Goal: Task Accomplishment & Management: Complete application form

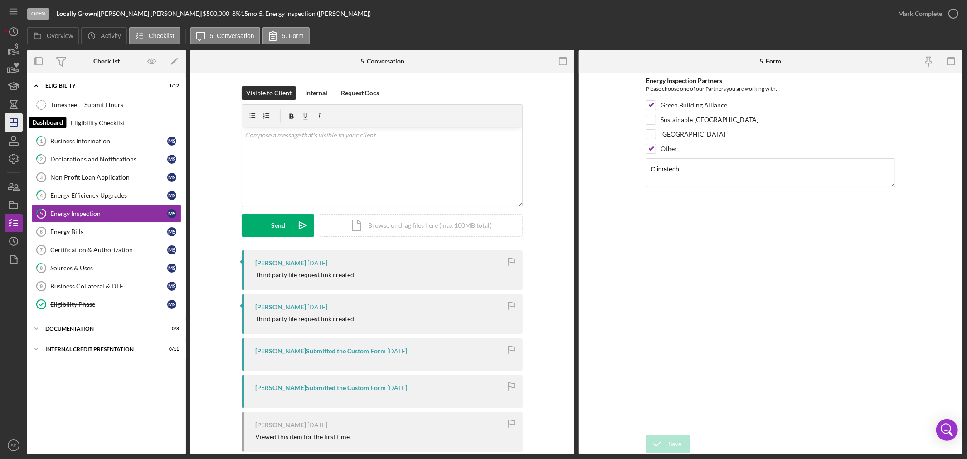
click at [15, 121] on icon "Icon/Dashboard" at bounding box center [13, 122] width 23 height 23
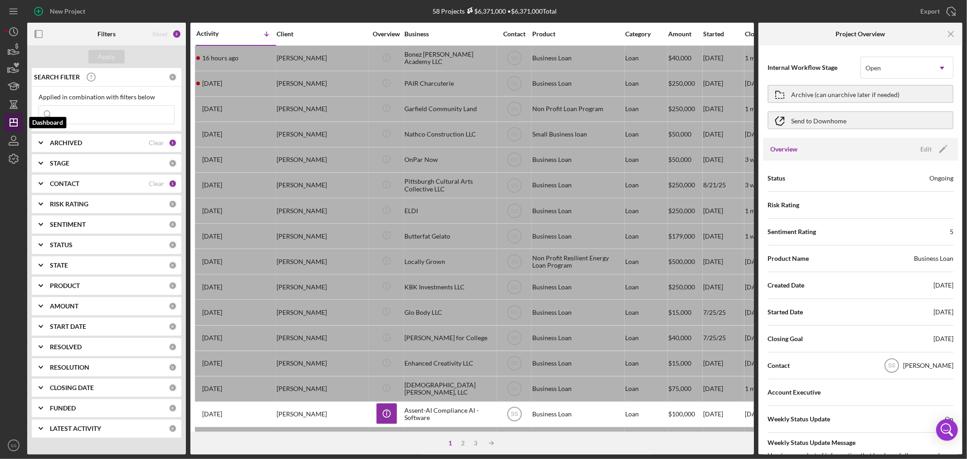
click at [15, 119] on icon "Icon/Dashboard" at bounding box center [13, 122] width 23 height 23
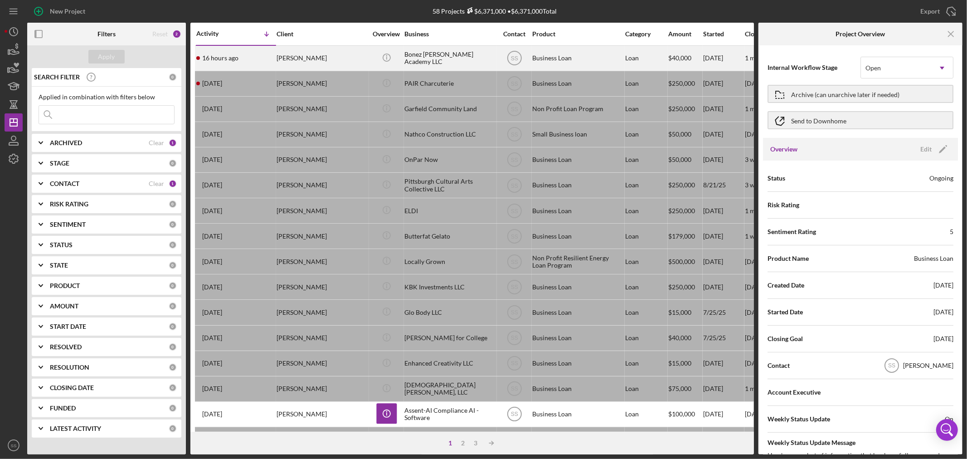
click at [346, 59] on div "[PERSON_NAME]" at bounding box center [321, 58] width 91 height 24
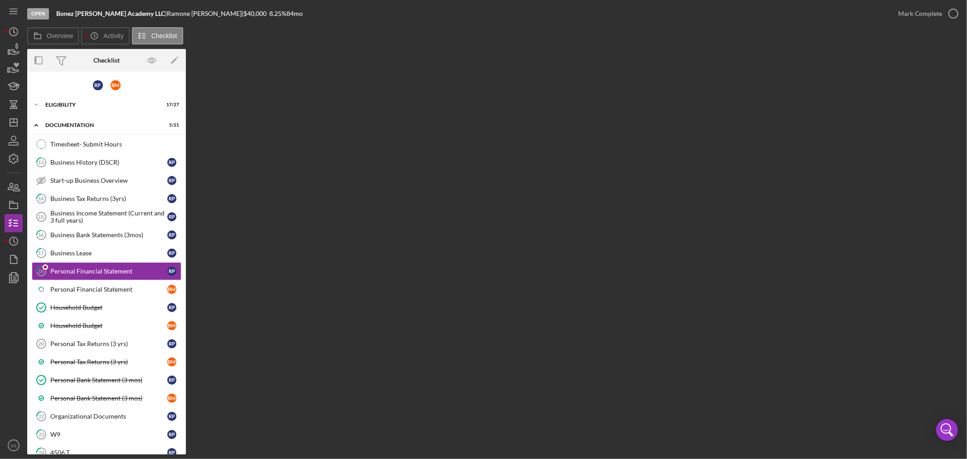
scroll to position [8, 0]
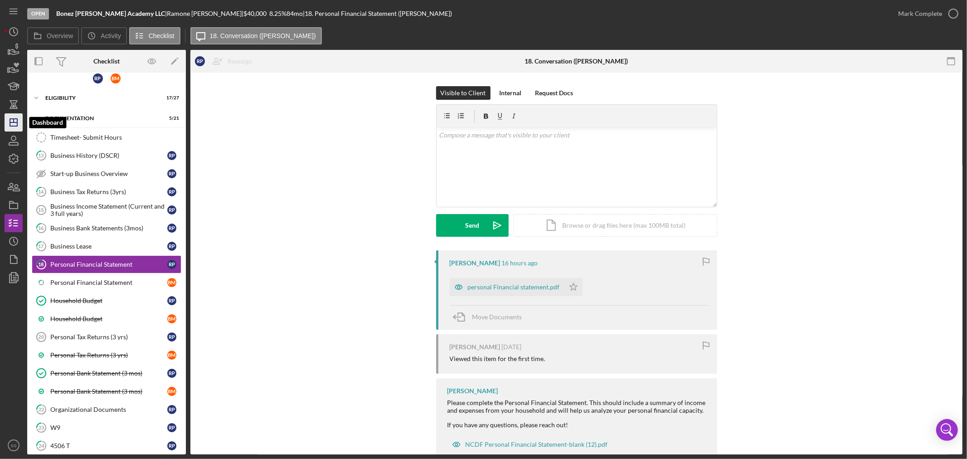
click at [19, 127] on icon "Icon/Dashboard" at bounding box center [13, 122] width 23 height 23
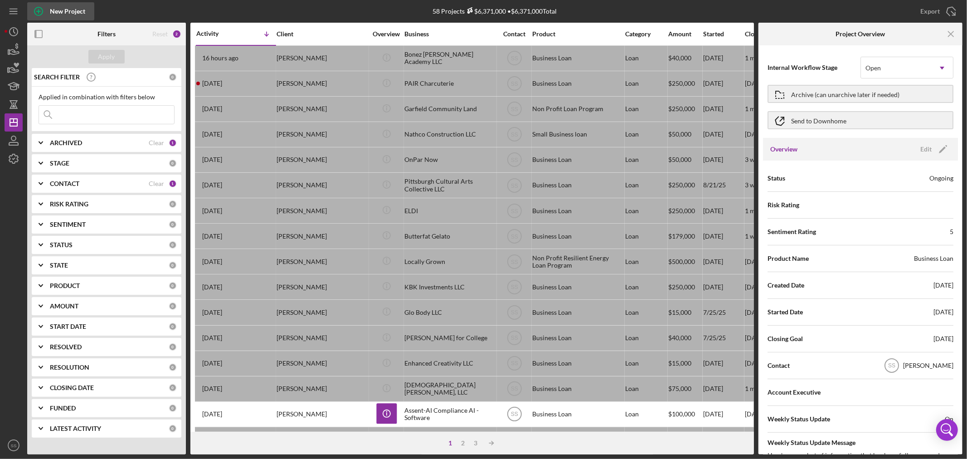
click at [38, 11] on icon "button" at bounding box center [38, 11] width 5 height 5
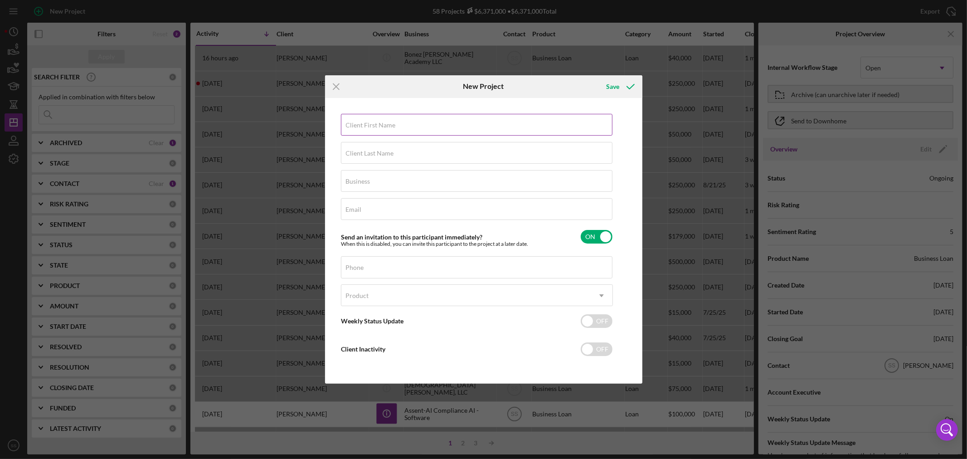
click at [386, 124] on label "Client First Name" at bounding box center [371, 124] width 50 height 7
click at [386, 124] on input "Client First Name" at bounding box center [476, 125] width 271 height 22
type input "Tabytha"
type input "[PERSON_NAME]"
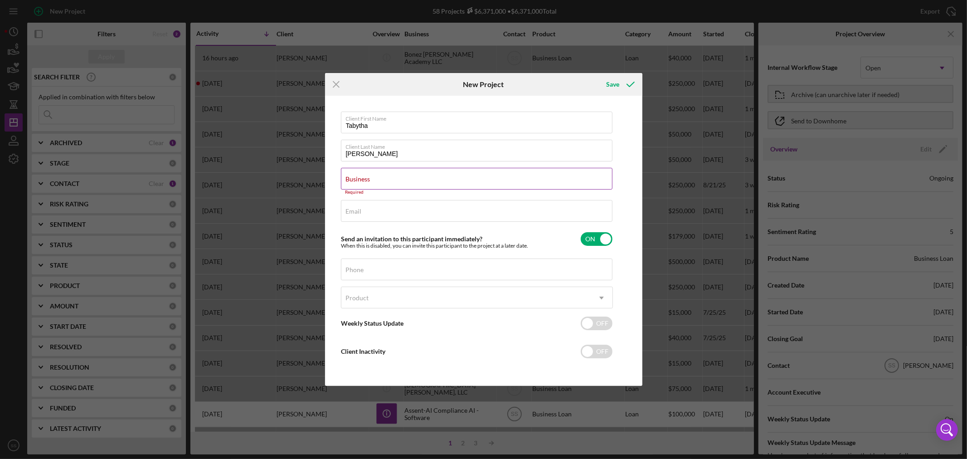
click at [354, 174] on div "Business Required" at bounding box center [477, 181] width 272 height 27
paste input "[PERSON_NAME] LLC pilates studio"
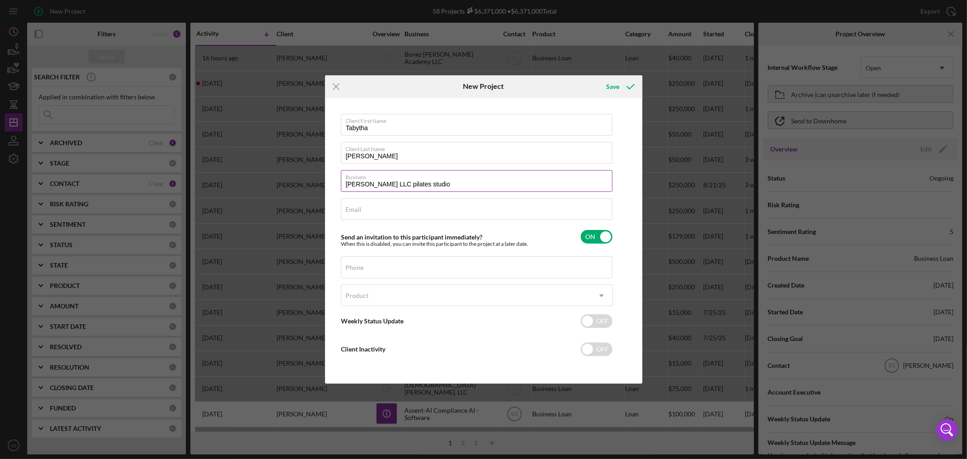
drag, startPoint x: 448, startPoint y: 187, endPoint x: 406, endPoint y: 181, distance: 41.6
click at [406, 181] on input "[PERSON_NAME] LLC pilates studio" at bounding box center [476, 181] width 271 height 22
type input "[PERSON_NAME] LLC DBA Pittsburgh Pilates"
click at [356, 207] on label "Email" at bounding box center [354, 209] width 16 height 7
click at [356, 207] on input "Email" at bounding box center [476, 209] width 271 height 22
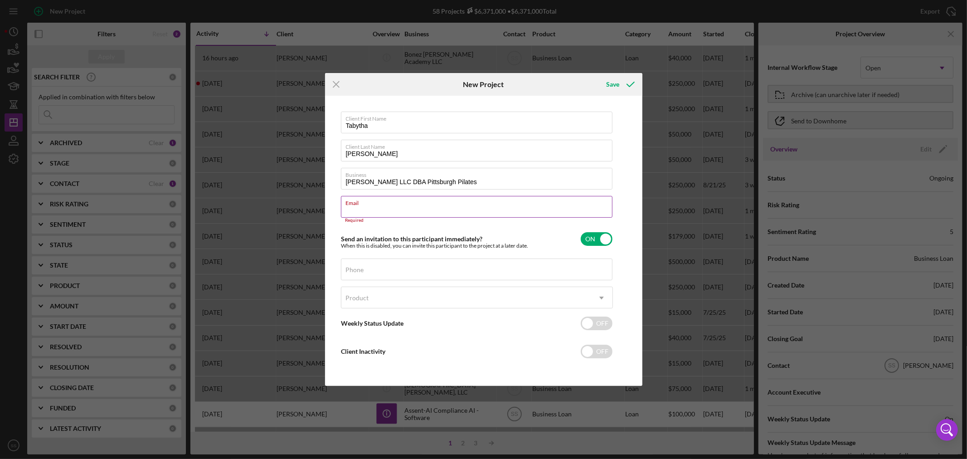
click at [381, 205] on label "Email" at bounding box center [479, 201] width 266 height 10
click at [381, 205] on input "Email" at bounding box center [476, 207] width 271 height 22
paste input "Name [PERSON_NAME] E-mail [EMAIL_ADDRESS][PERSON_NAME][DOMAIN_NAME]"
drag, startPoint x: 430, startPoint y: 212, endPoint x: 178, endPoint y: 212, distance: 252.4
click at [183, 212] on div "Icon/Menu Close New Project Save Client First Name [PERSON_NAME] Client Last Na…" at bounding box center [483, 229] width 967 height 459
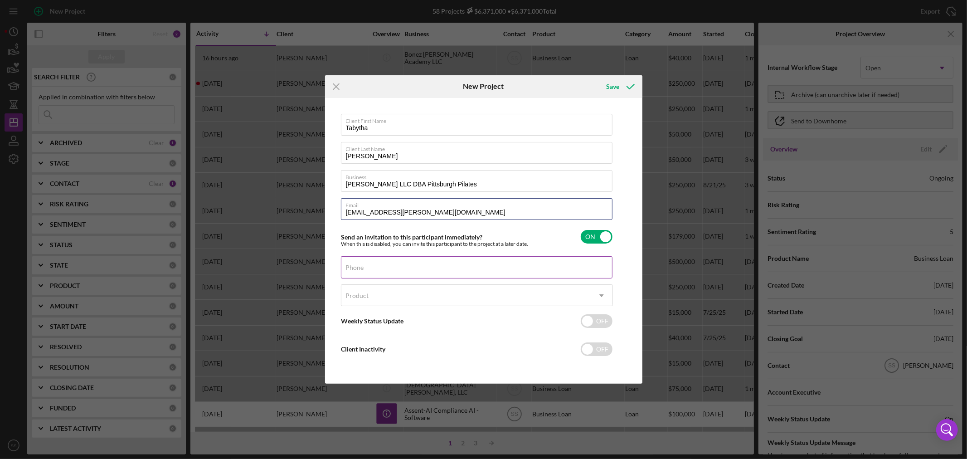
type input "[EMAIL_ADDRESS][PERSON_NAME][DOMAIN_NAME]"
click at [364, 269] on input "Phone" at bounding box center [476, 267] width 271 height 22
type input "[PHONE_NUMBER]"
click at [429, 292] on div "Product" at bounding box center [465, 295] width 249 height 21
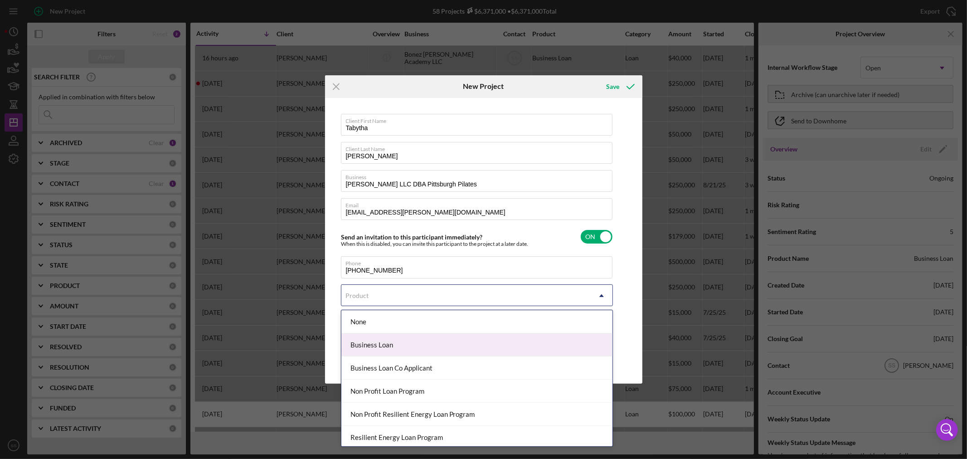
click at [400, 348] on div "Business Loan" at bounding box center [476, 344] width 271 height 23
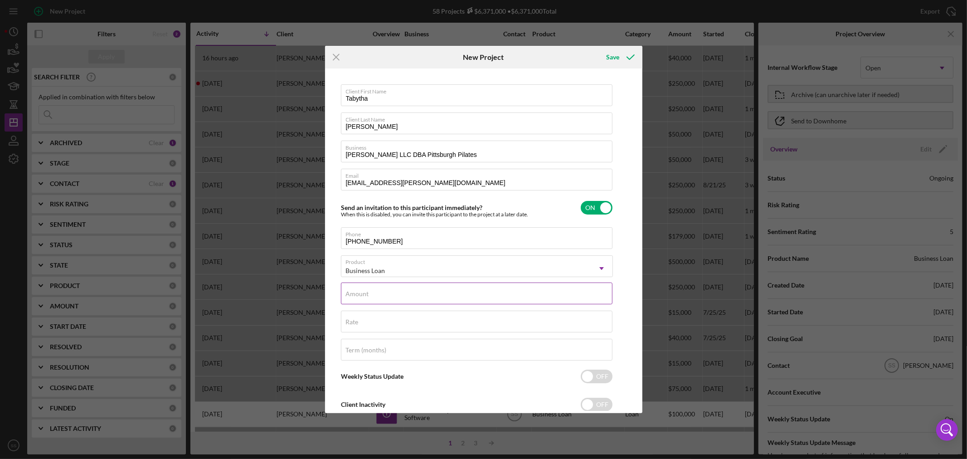
click at [378, 299] on input "Amount" at bounding box center [476, 293] width 271 height 22
type input "$90,200"
click at [363, 320] on div "Rate" at bounding box center [477, 321] width 272 height 23
type input "8.250%"
click at [356, 348] on label "Term (months)" at bounding box center [366, 349] width 41 height 7
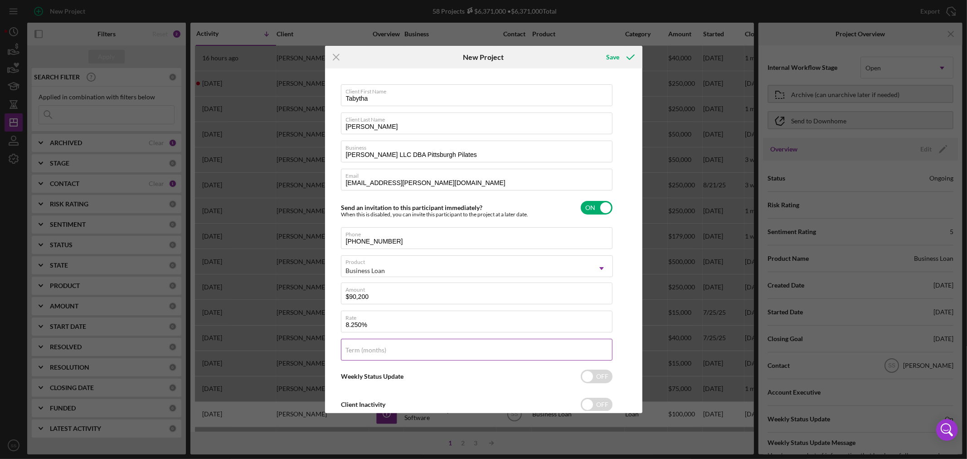
click at [356, 348] on input "Term (months)" at bounding box center [476, 349] width 271 height 22
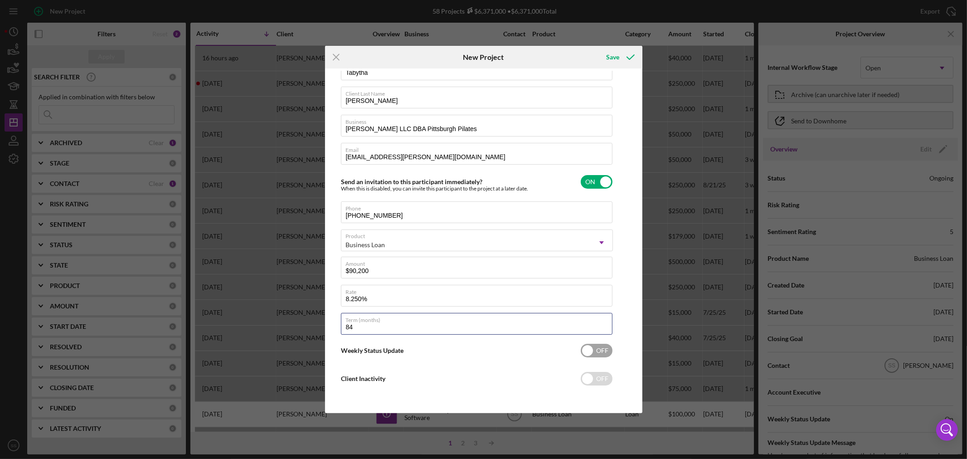
type input "84"
click at [600, 355] on input "checkbox" at bounding box center [596, 350] width 32 height 14
checkbox input "true"
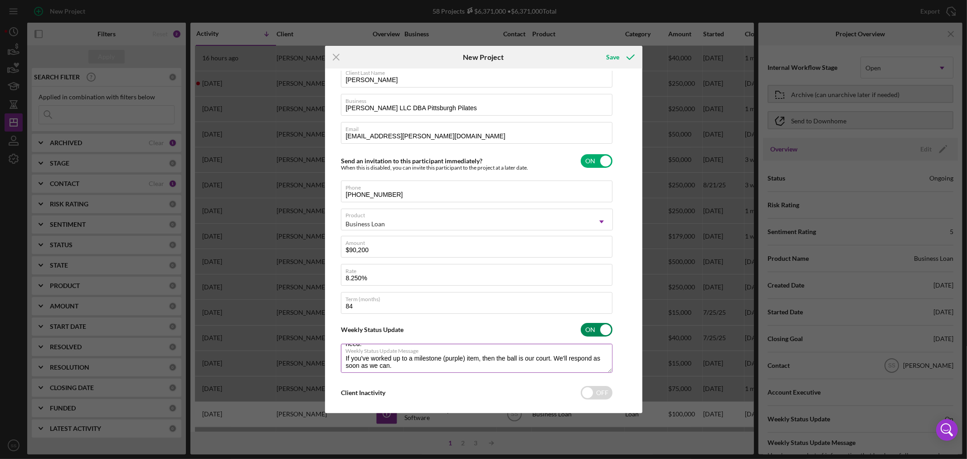
scroll to position [57, 0]
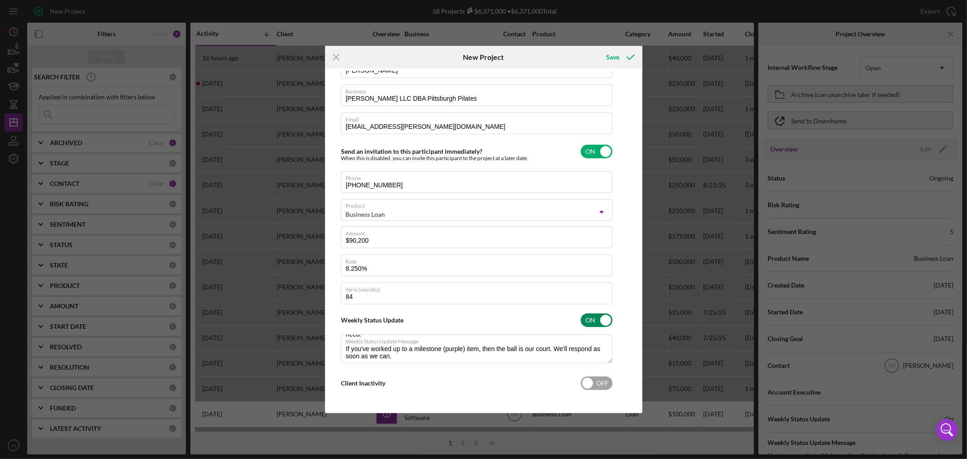
type textarea "Here's a snapshot of information that has been fully approved, as well as the i…"
click at [591, 383] on input "checkbox" at bounding box center [596, 383] width 32 height 14
checkbox input "true"
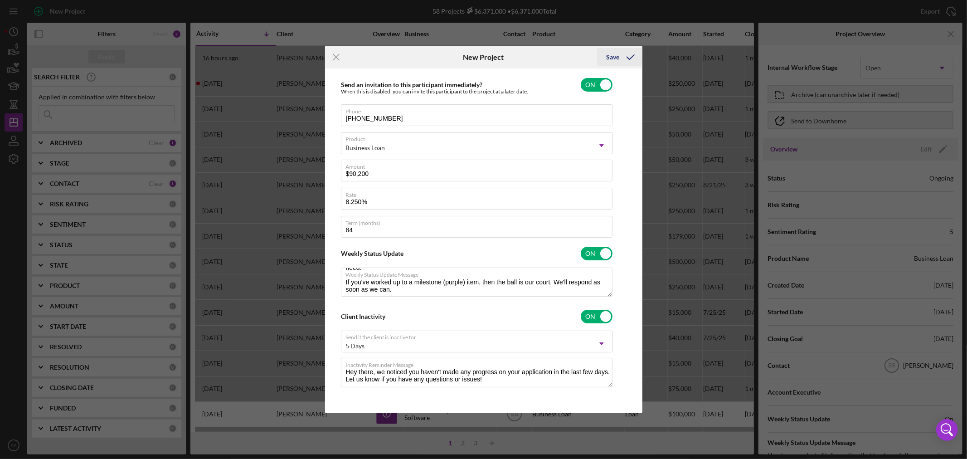
click at [618, 58] on div "Save" at bounding box center [612, 57] width 13 height 18
type textarea "Here's a snapshot of information that has been fully approved, as well as the i…"
checkbox input "false"
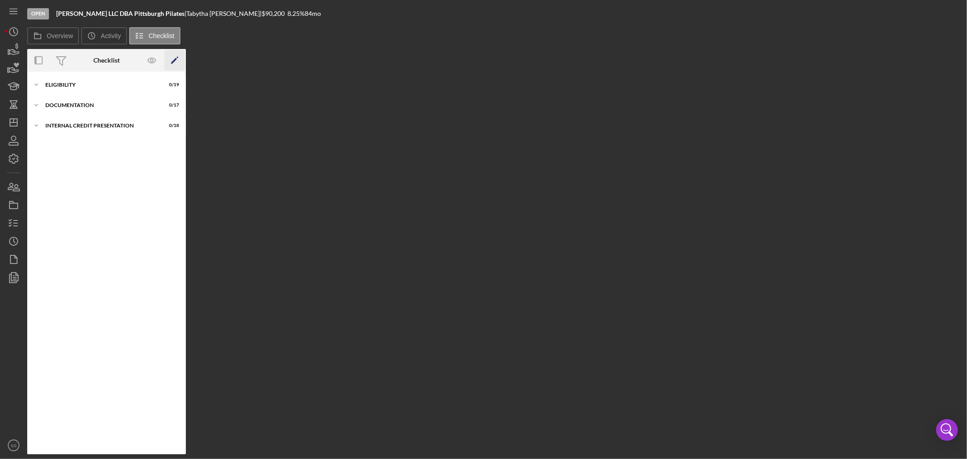
click at [173, 61] on polygon "button" at bounding box center [174, 61] width 6 height 6
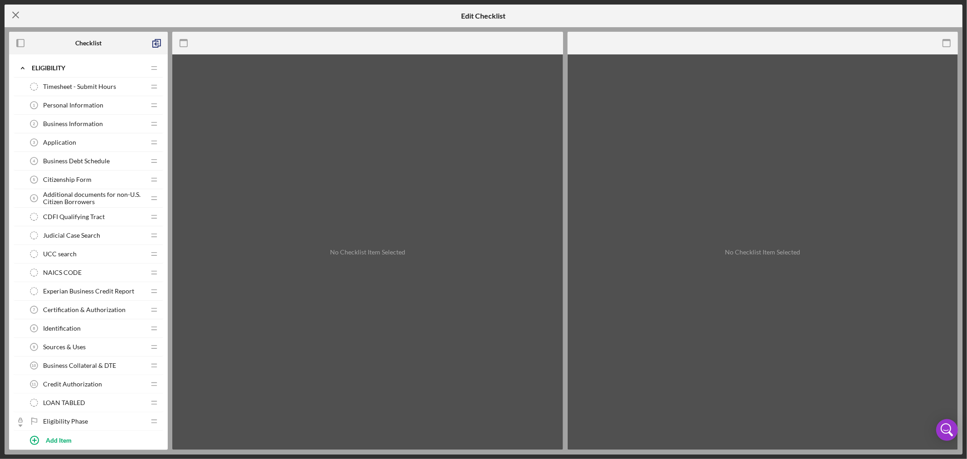
click at [10, 13] on icon "Icon/Menu Close" at bounding box center [16, 15] width 23 height 23
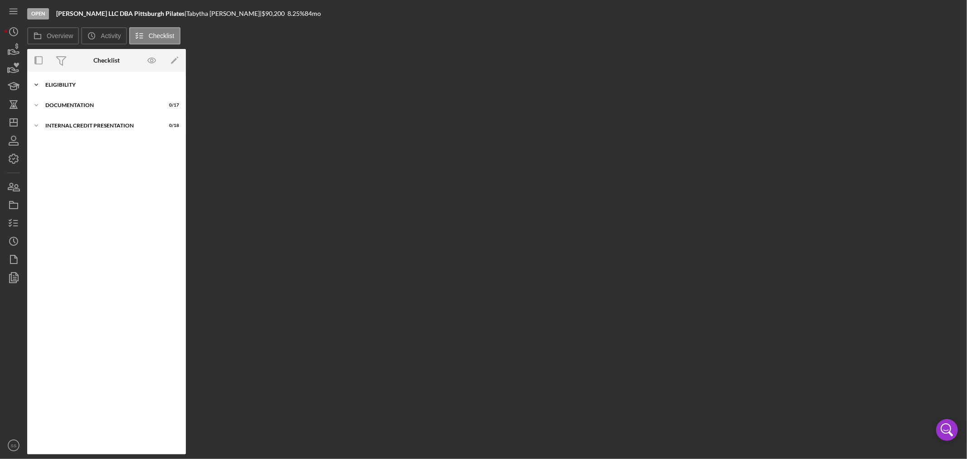
click at [34, 80] on icon "Icon/Expander" at bounding box center [36, 85] width 18 height 18
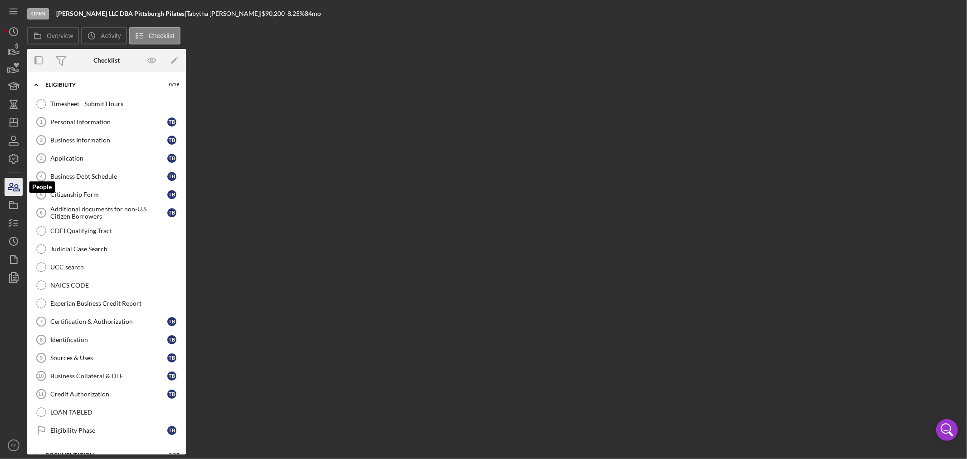
click at [10, 188] on icon "button" at bounding box center [10, 186] width 5 height 6
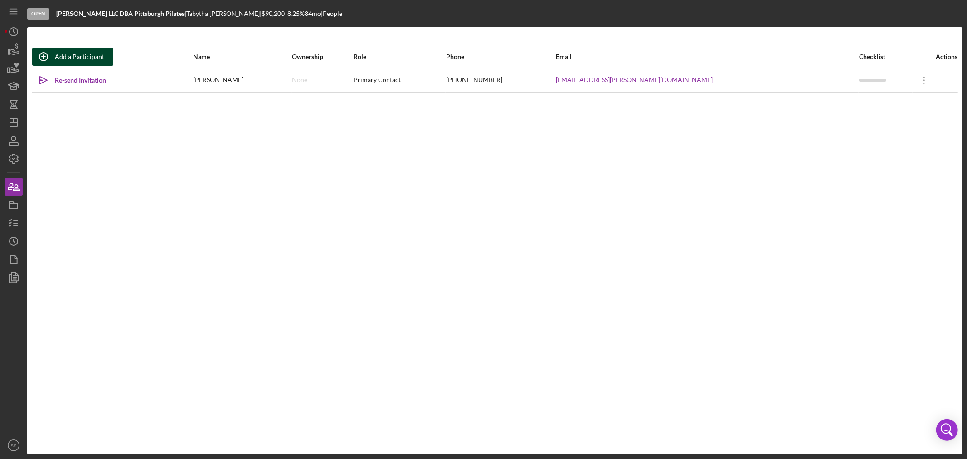
click at [85, 59] on div "Add a Participant" at bounding box center [79, 57] width 49 height 18
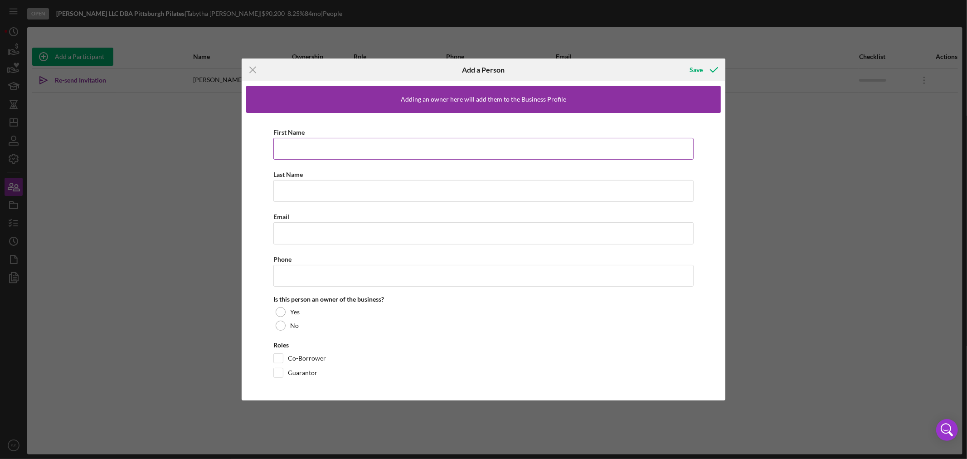
click at [292, 144] on input "First Name" at bounding box center [483, 149] width 420 height 22
type input "Calvan"
type input "[PERSON_NAME]"
type input "[EMAIL_ADDRESS][DOMAIN_NAME]"
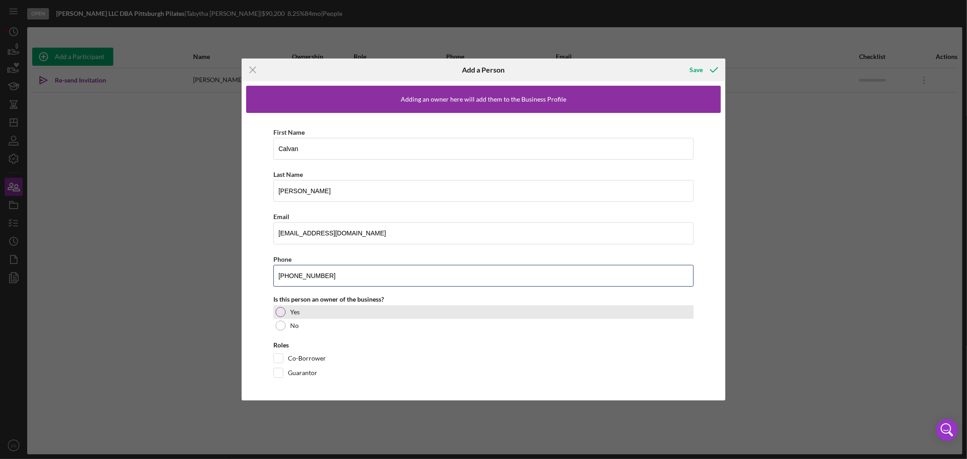
type input "[PHONE_NUMBER]"
click at [285, 307] on div "Yes" at bounding box center [483, 312] width 420 height 14
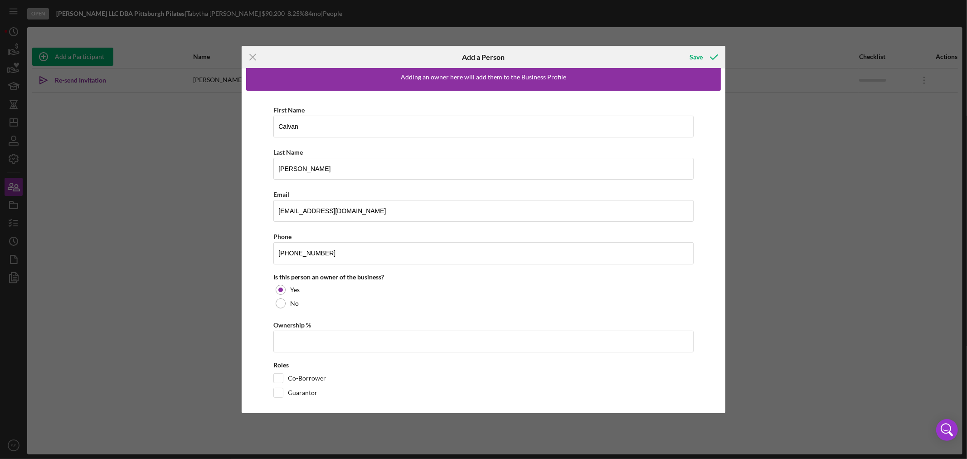
scroll to position [17, 0]
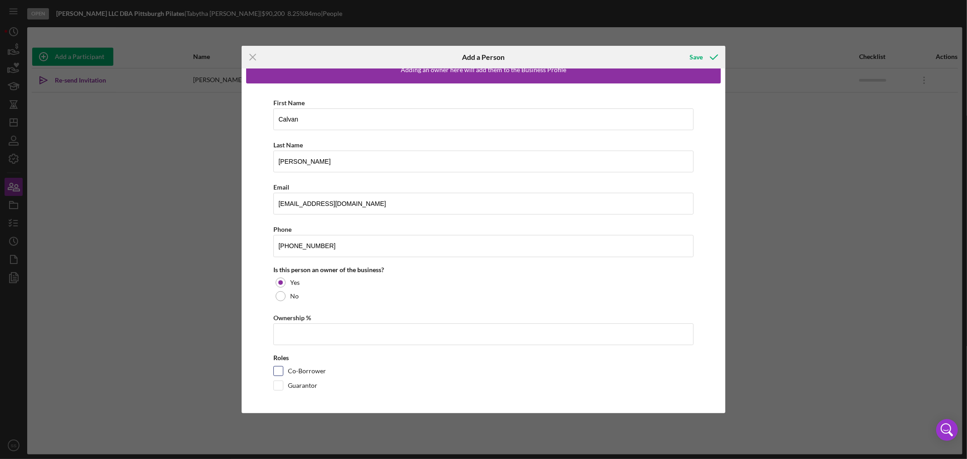
click at [277, 367] on input "Co-Borrower" at bounding box center [278, 370] width 9 height 9
checkbox input "true"
click at [287, 332] on input "Ownership %" at bounding box center [483, 334] width 420 height 22
type input "59.00%"
click at [707, 57] on icon "button" at bounding box center [713, 57] width 23 height 23
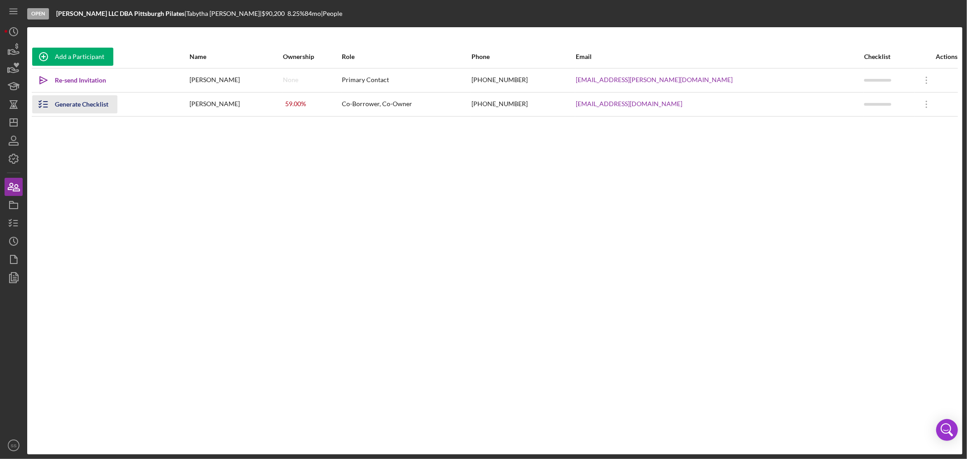
click at [97, 105] on div "Generate Checklist" at bounding box center [81, 104] width 53 height 18
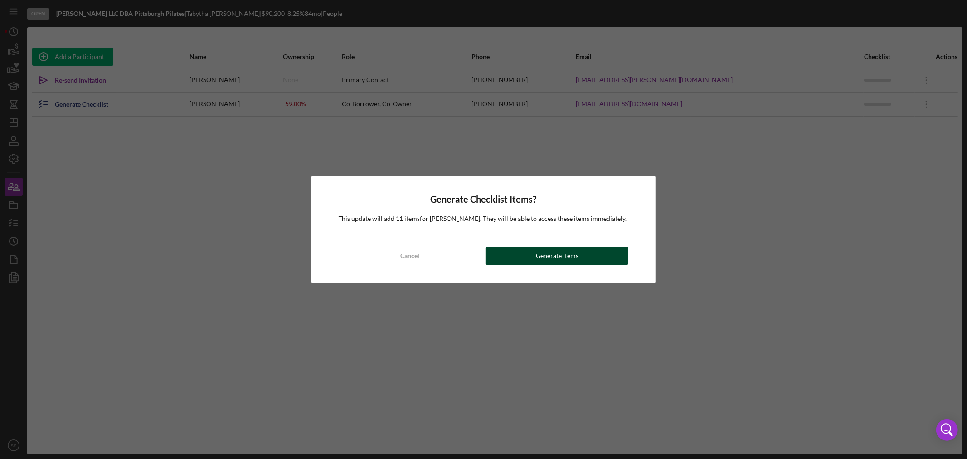
click at [560, 256] on div "Generate Items" at bounding box center [557, 256] width 43 height 18
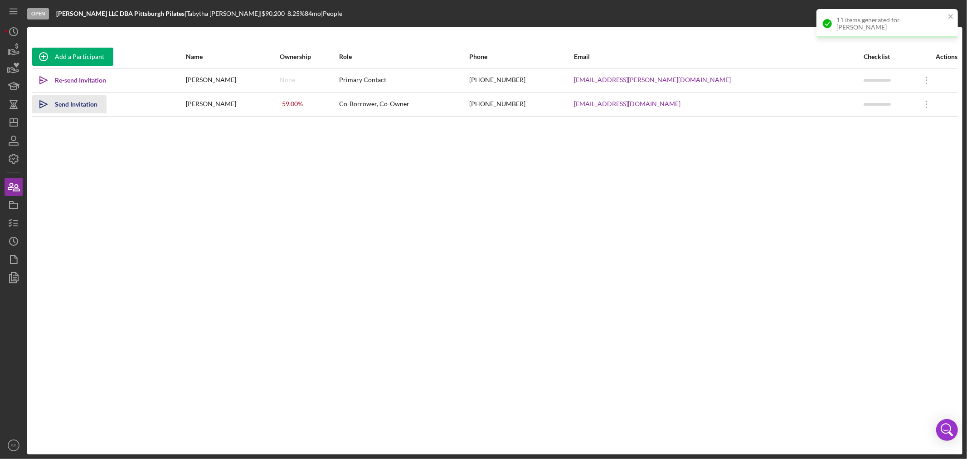
click at [87, 105] on div "Send Invitation" at bounding box center [76, 104] width 43 height 18
click at [82, 58] on div "Add a Participant" at bounding box center [79, 57] width 49 height 18
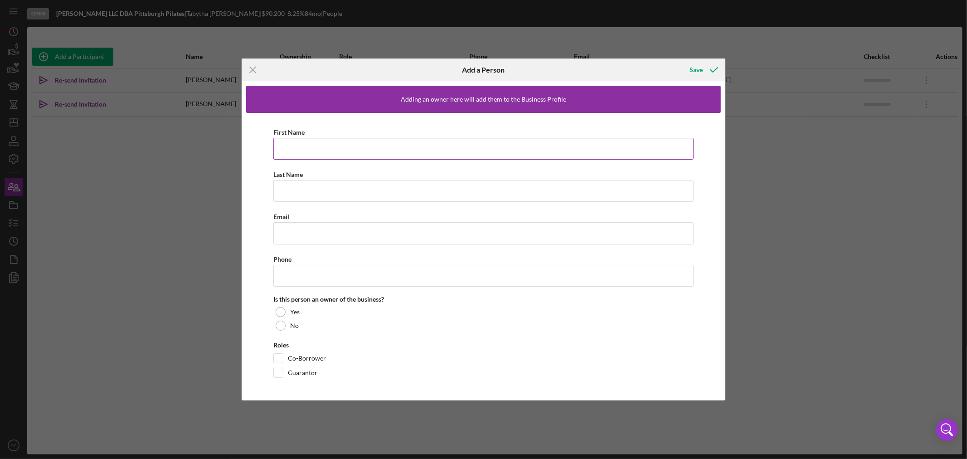
click at [281, 142] on input "First Name" at bounding box center [483, 149] width 420 height 22
type input "[PERSON_NAME]"
type input "[EMAIL_ADDRESS][DOMAIN_NAME]"
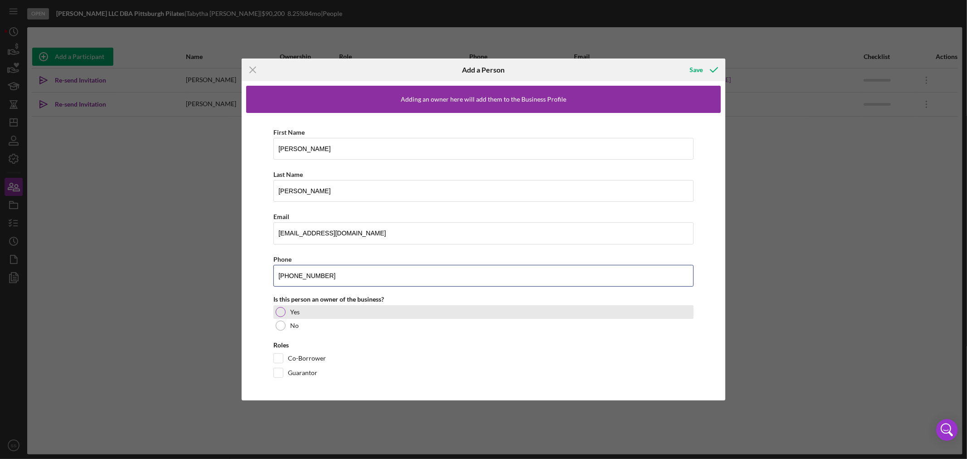
type input "[PHONE_NUMBER]"
click at [278, 312] on div at bounding box center [281, 312] width 10 height 10
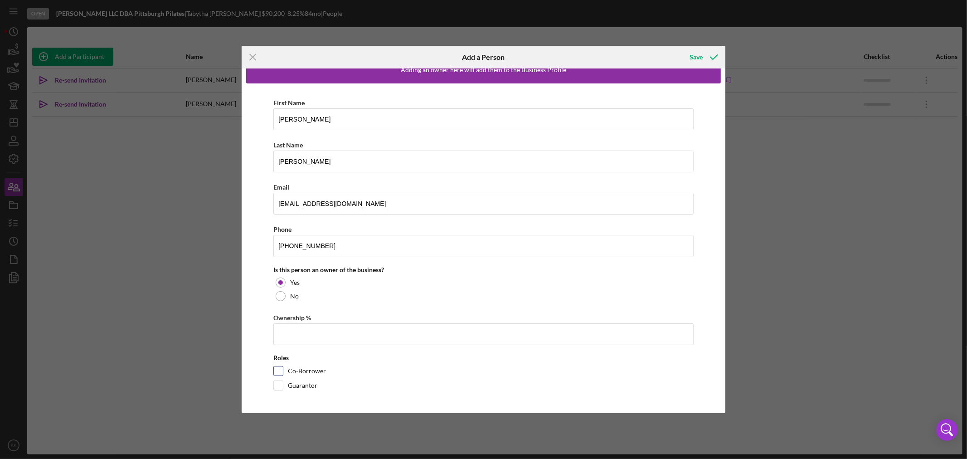
click at [279, 369] on input "Co-Borrower" at bounding box center [278, 370] width 9 height 9
checkbox input "true"
click at [297, 329] on input "Ownership %" at bounding box center [483, 334] width 420 height 22
type input "39.00%"
click at [696, 54] on div "Save" at bounding box center [695, 57] width 13 height 18
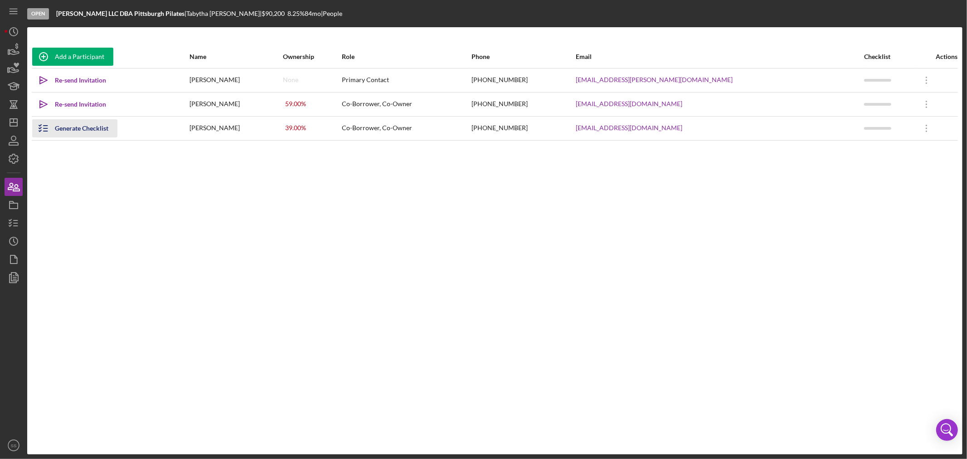
click at [82, 126] on div "Generate Checklist" at bounding box center [81, 128] width 53 height 18
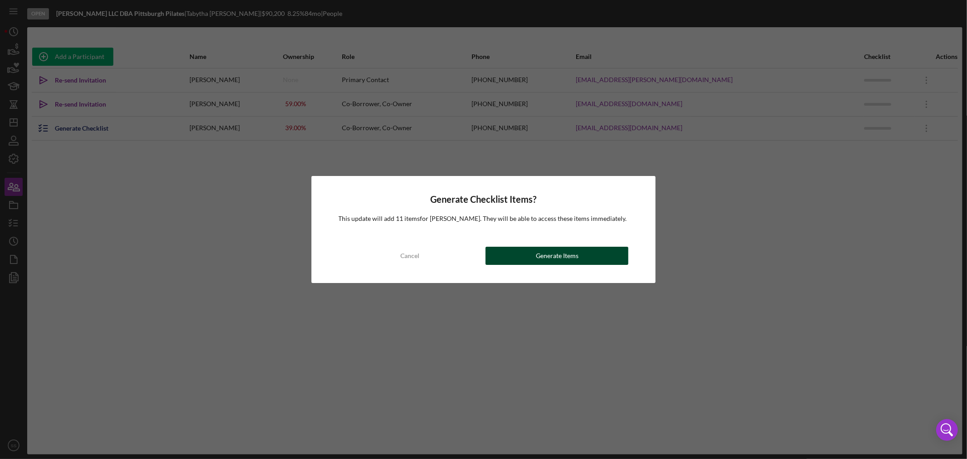
click at [548, 251] on div "Generate Items" at bounding box center [557, 256] width 43 height 18
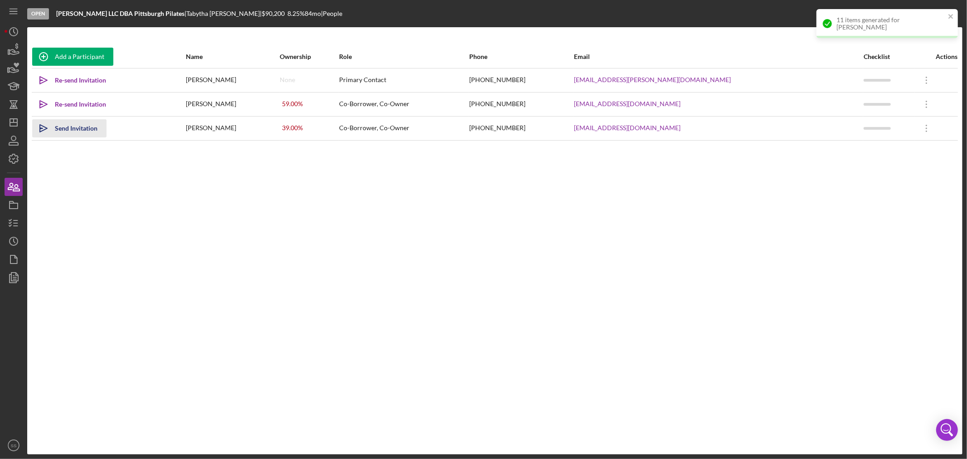
click at [62, 126] on div "Send Invitation" at bounding box center [76, 128] width 43 height 18
click at [915, 78] on icon "Icon/Overflow" at bounding box center [926, 80] width 23 height 23
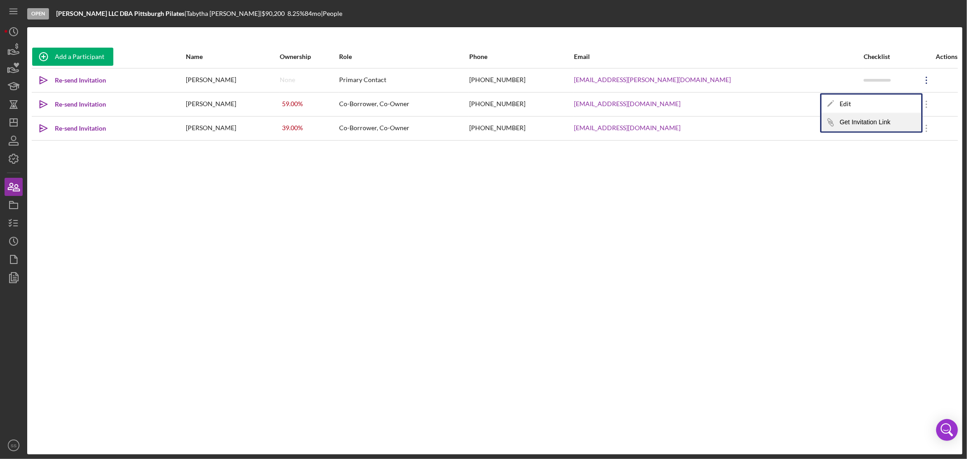
click at [864, 123] on button "Icon/Link Get Invitation Link" at bounding box center [871, 122] width 100 height 18
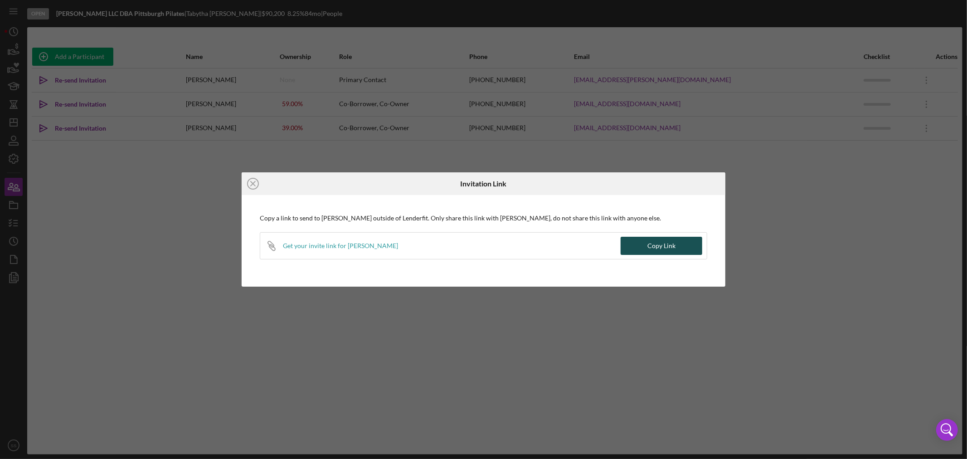
click at [678, 246] on button "Copy Link" at bounding box center [661, 246] width 82 height 18
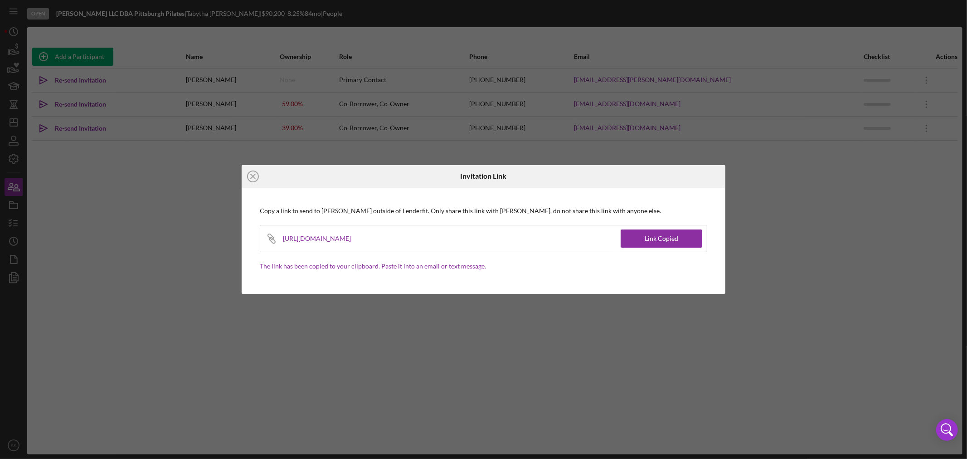
drag, startPoint x: 247, startPoint y: 177, endPoint x: 254, endPoint y: 175, distance: 6.6
click at [247, 177] on circle at bounding box center [252, 176] width 11 height 11
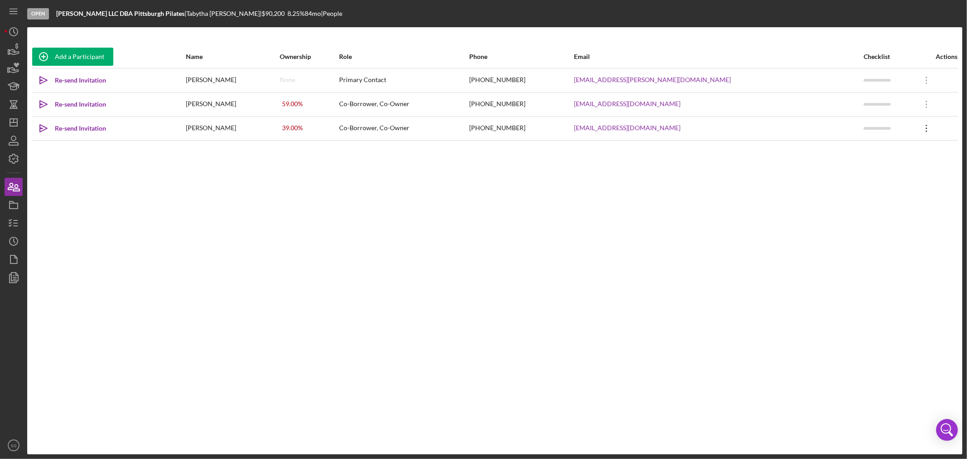
click at [917, 128] on icon "Icon/Overflow" at bounding box center [926, 128] width 23 height 23
click at [858, 170] on button "Icon/Link Get Invitation Link" at bounding box center [876, 170] width 100 height 18
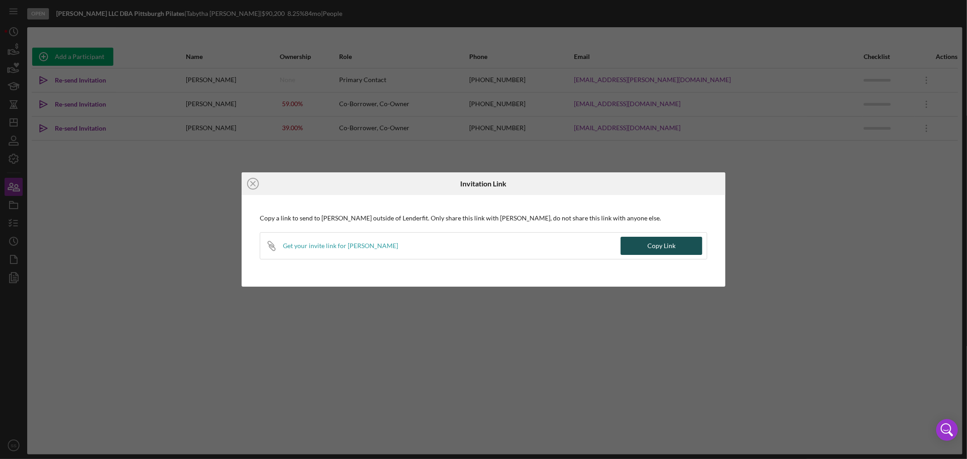
click at [671, 242] on div "Copy Link" at bounding box center [661, 246] width 28 height 18
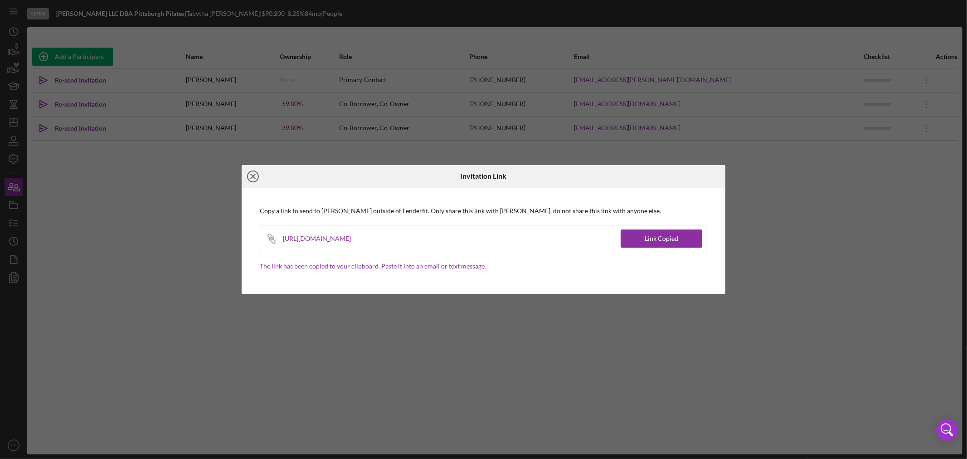
click at [251, 175] on icon "Icon/Close" at bounding box center [253, 176] width 23 height 23
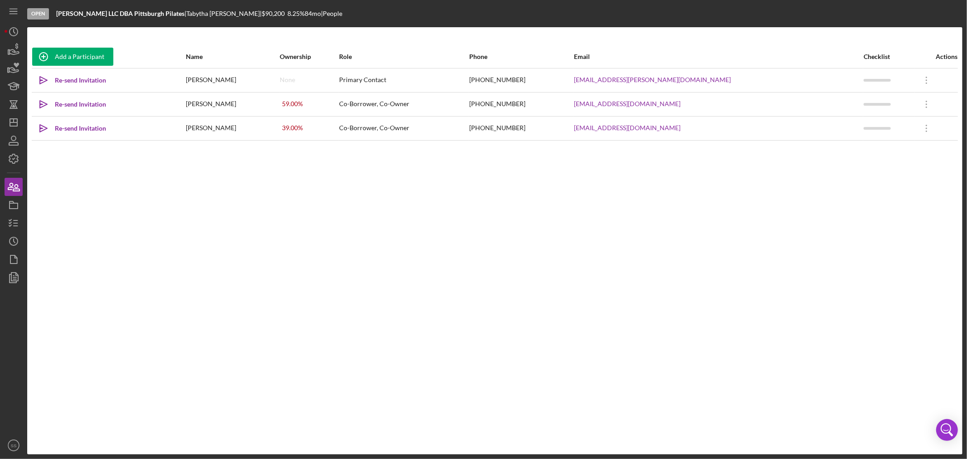
click at [243, 104] on div "[PERSON_NAME]" at bounding box center [232, 104] width 93 height 23
click at [915, 100] on icon "Icon/Overflow" at bounding box center [926, 104] width 23 height 23
click at [865, 147] on button "Icon/Link Get Invitation Link" at bounding box center [875, 146] width 100 height 18
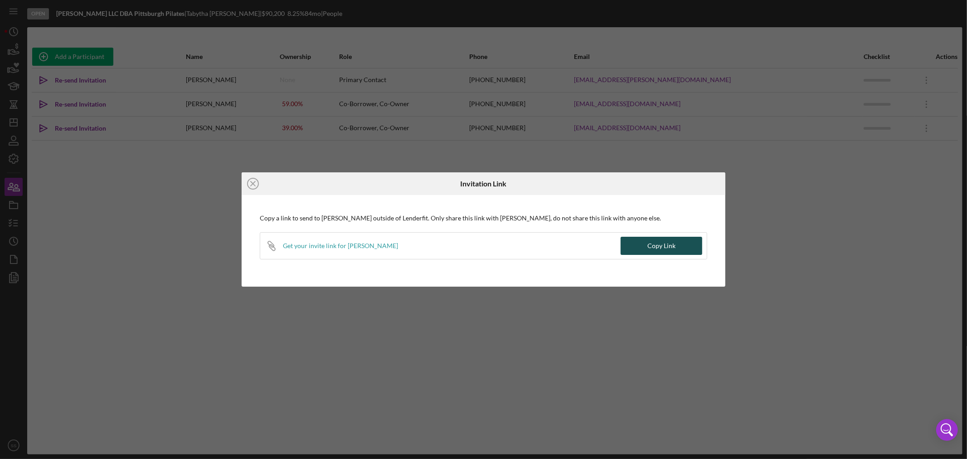
click at [647, 243] on button "Copy Link" at bounding box center [661, 246] width 82 height 18
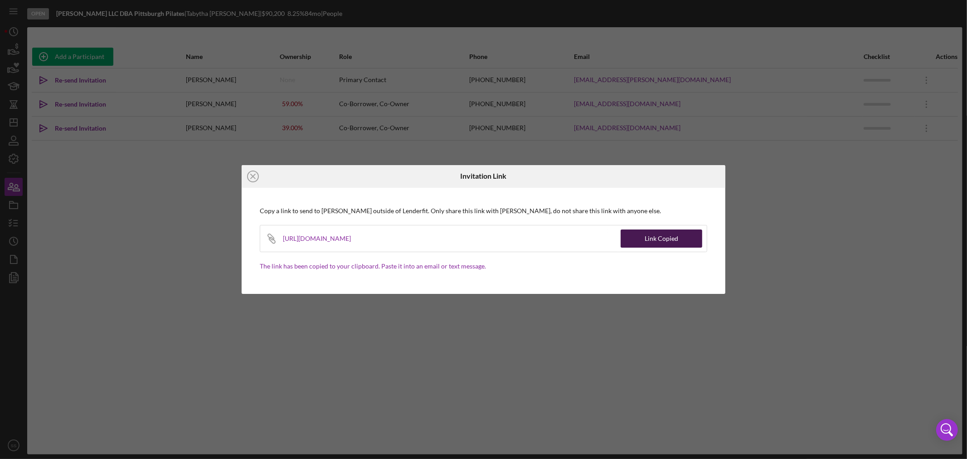
click at [652, 242] on div "Link Copied" at bounding box center [661, 238] width 34 height 18
click at [250, 175] on icon "Icon/Close" at bounding box center [253, 176] width 23 height 23
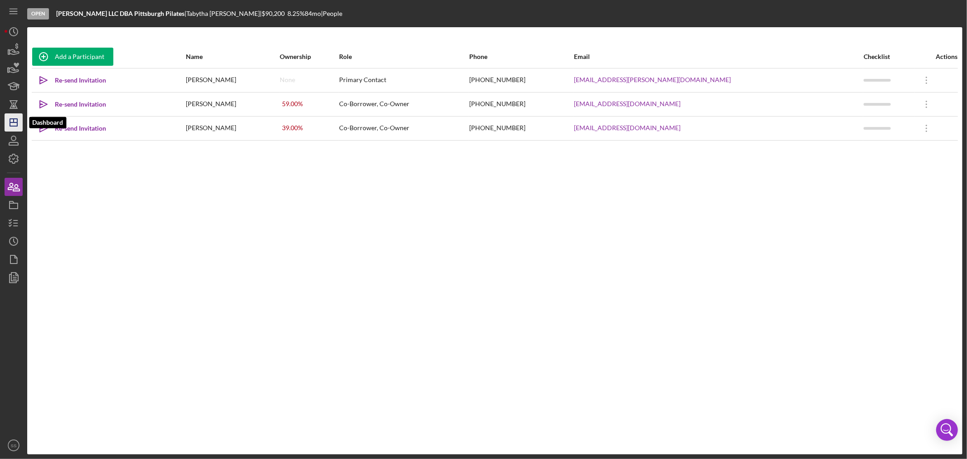
click at [11, 126] on polygon "button" at bounding box center [13, 122] width 7 height 7
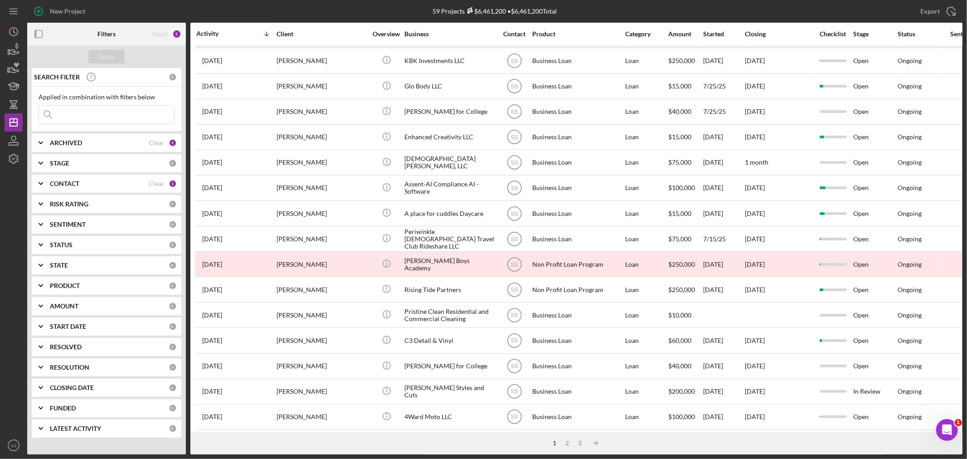
scroll to position [271, 0]
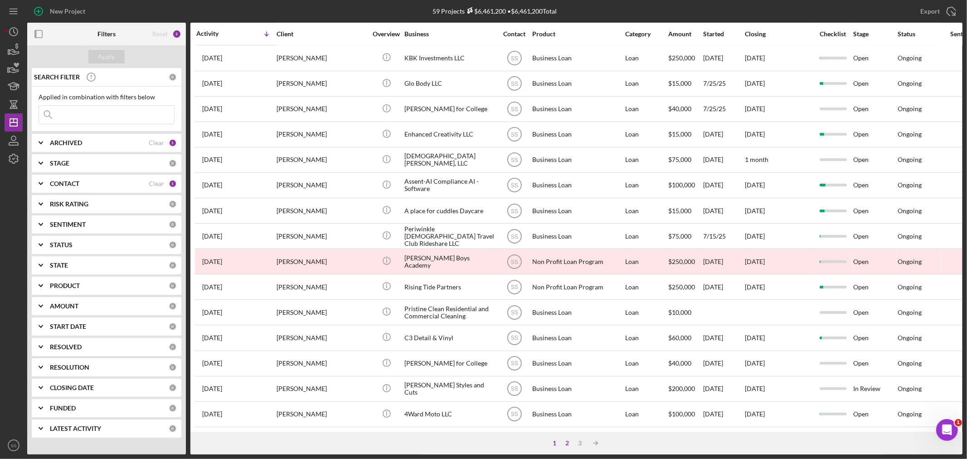
click at [570, 443] on div "2" at bounding box center [567, 442] width 13 height 7
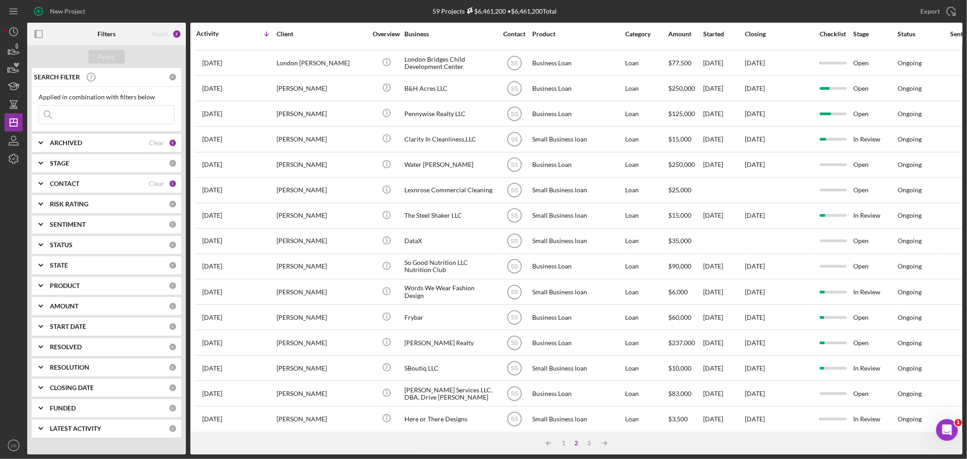
scroll to position [0, 0]
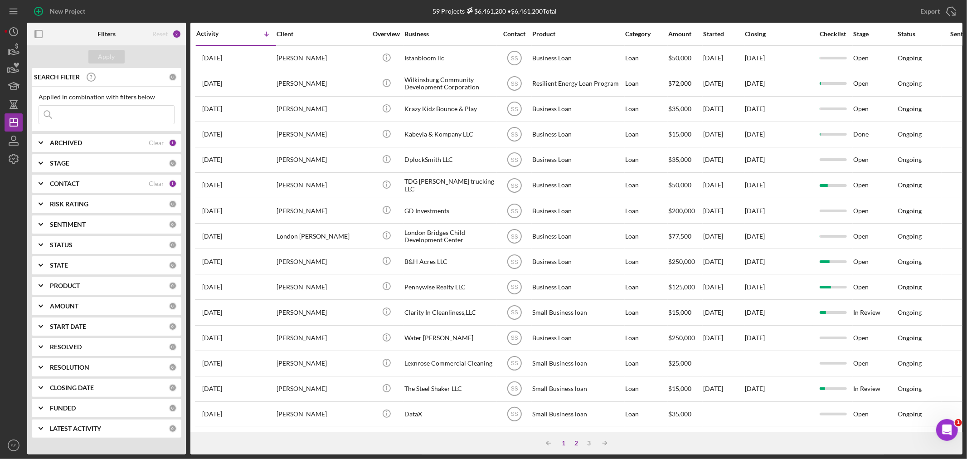
click at [564, 443] on div "1" at bounding box center [563, 442] width 13 height 7
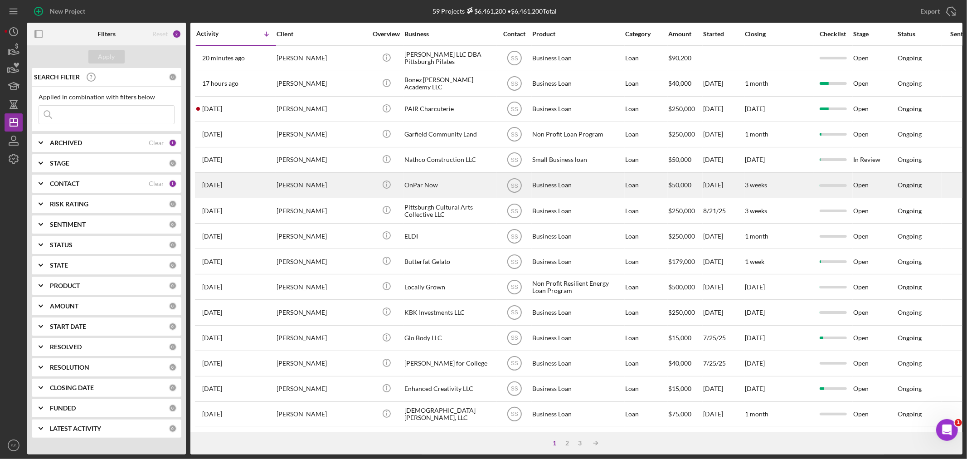
click at [413, 183] on div "OnPar Now" at bounding box center [449, 185] width 91 height 24
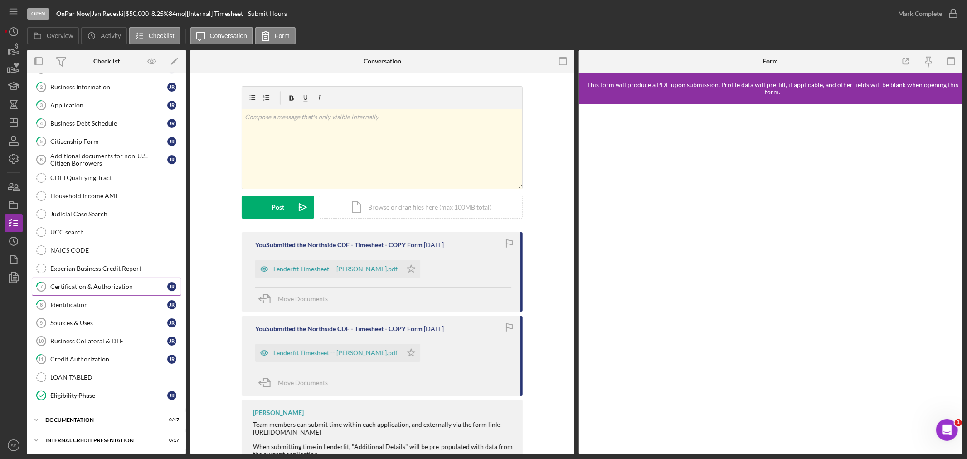
scroll to position [56, 0]
click at [70, 422] on div "Icon/Expander documentation 0 / 17" at bounding box center [106, 420] width 159 height 18
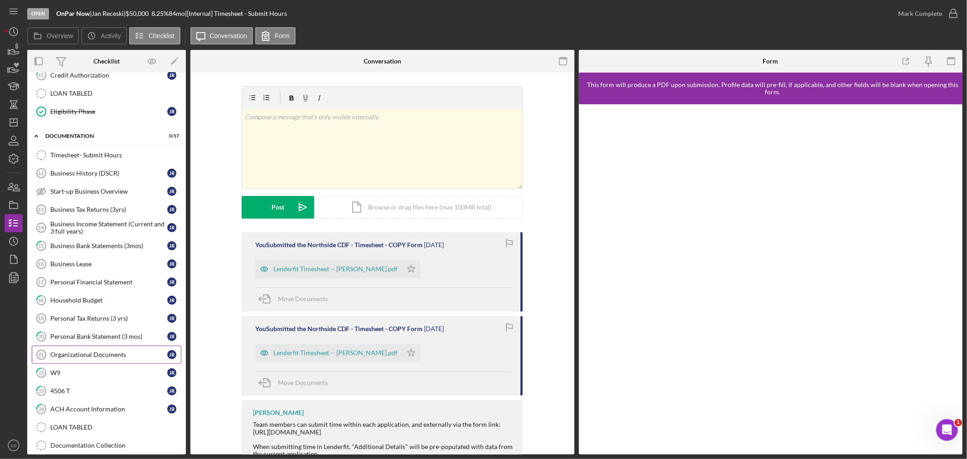
scroll to position [370, 0]
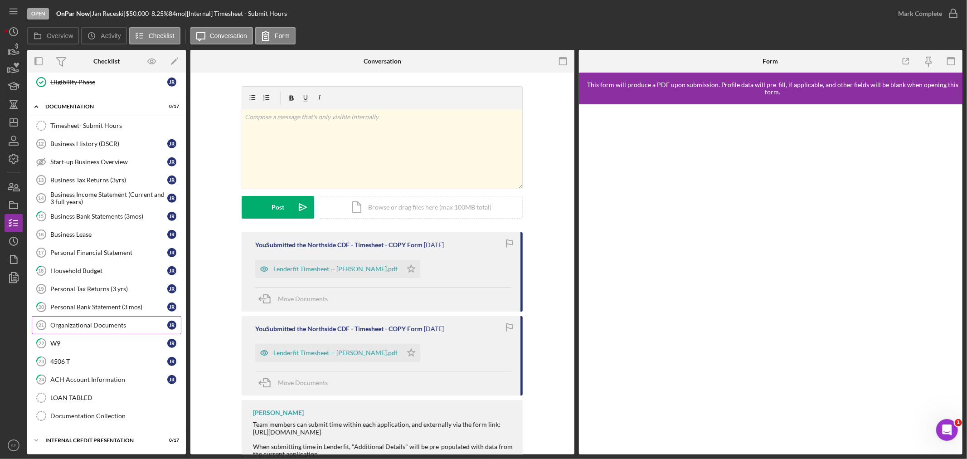
click at [94, 325] on div "Organizational Documents" at bounding box center [108, 324] width 117 height 7
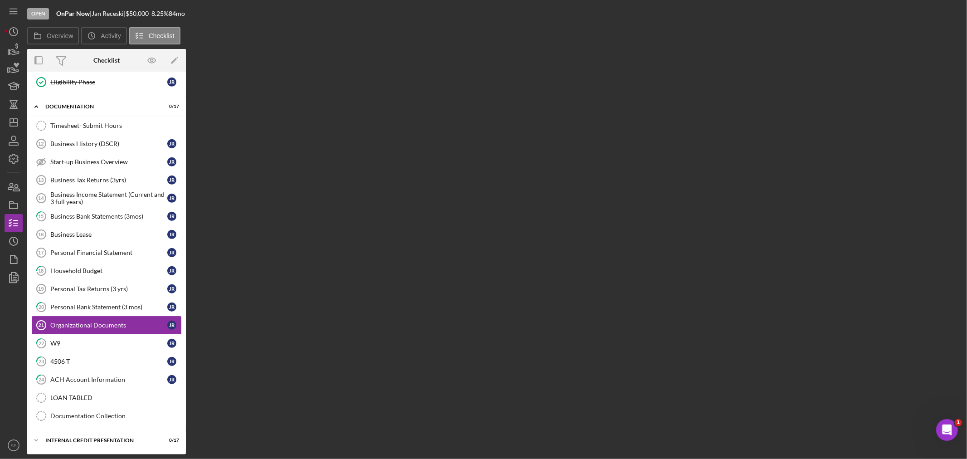
scroll to position [370, 0]
